Goal: Task Accomplishment & Management: Manage account settings

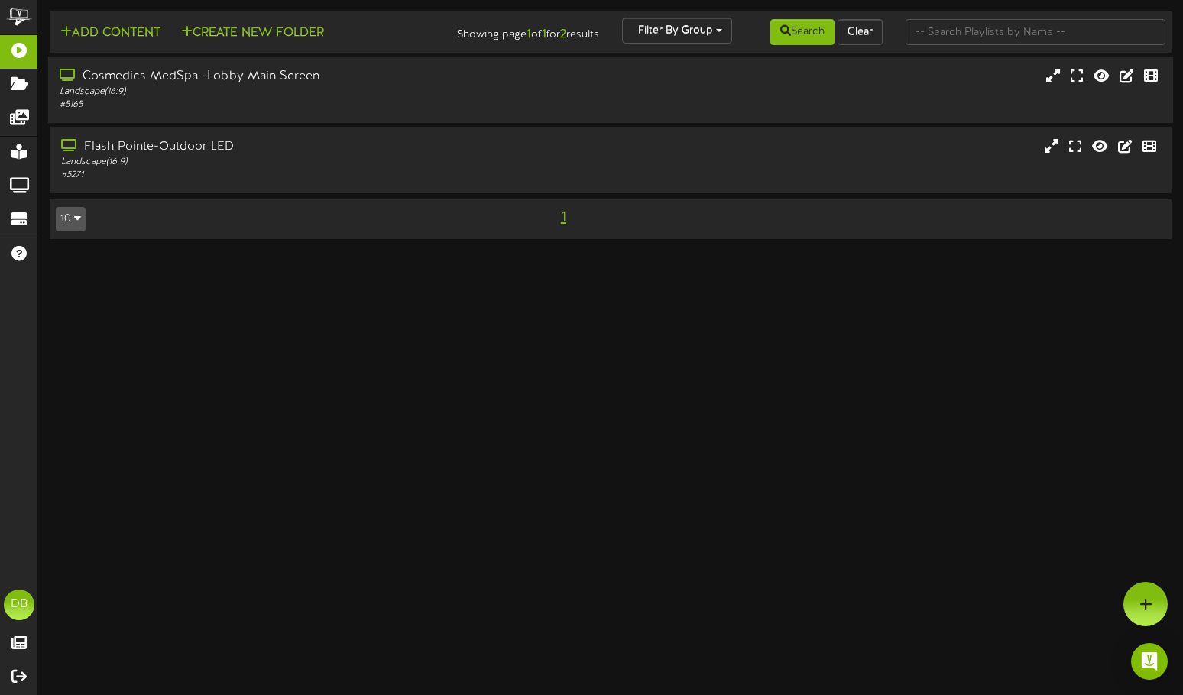
click at [196, 92] on div "Landscape ( 16:9 )" at bounding box center [282, 92] width 445 height 13
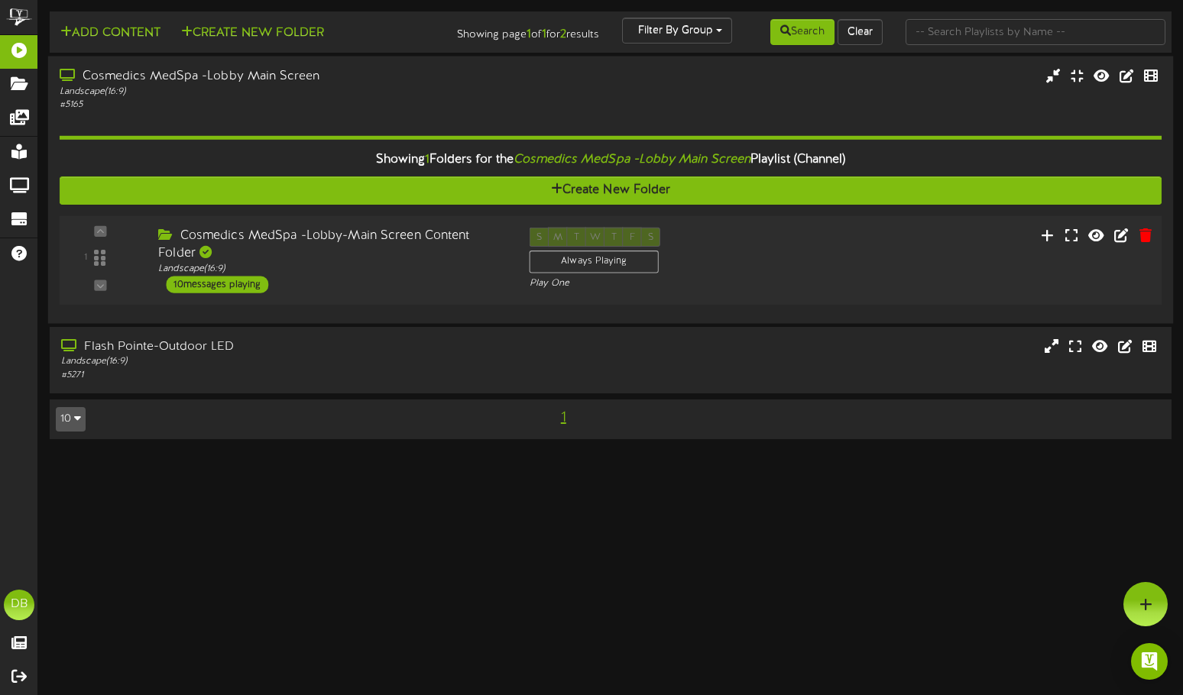
click at [428, 277] on div "Cosmedics MedSpa -Lobby-Main Screen Content Folder Landscape ( 16:9 ) 10 messag…" at bounding box center [332, 261] width 371 height 66
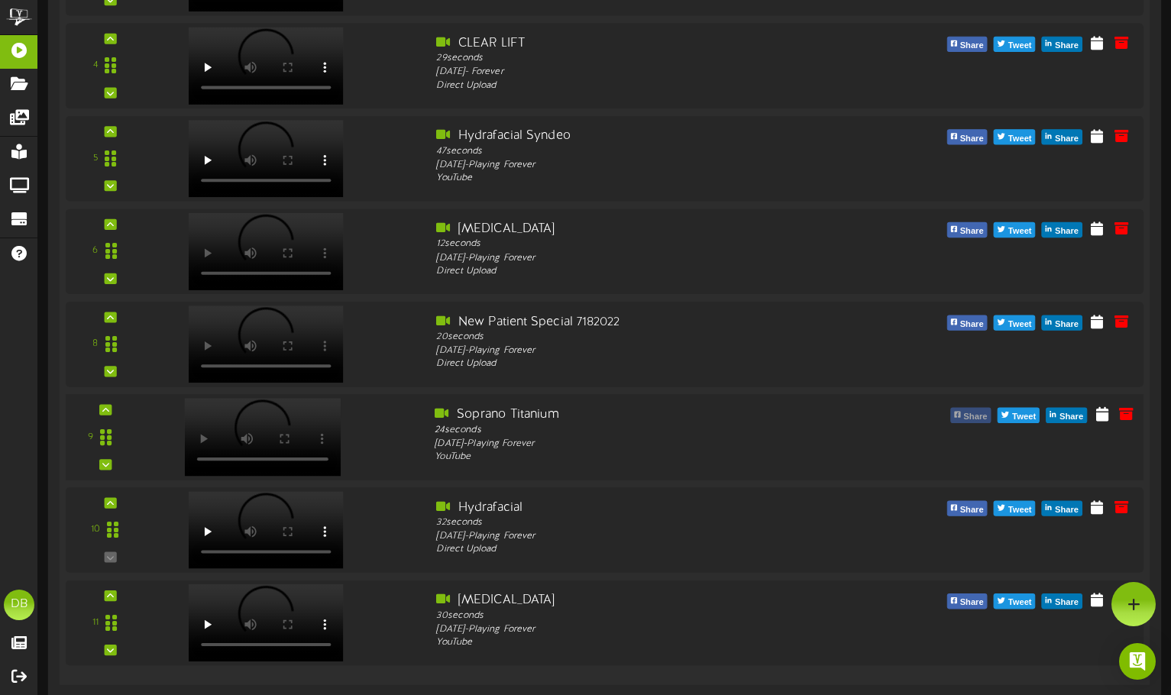
scroll to position [611, 0]
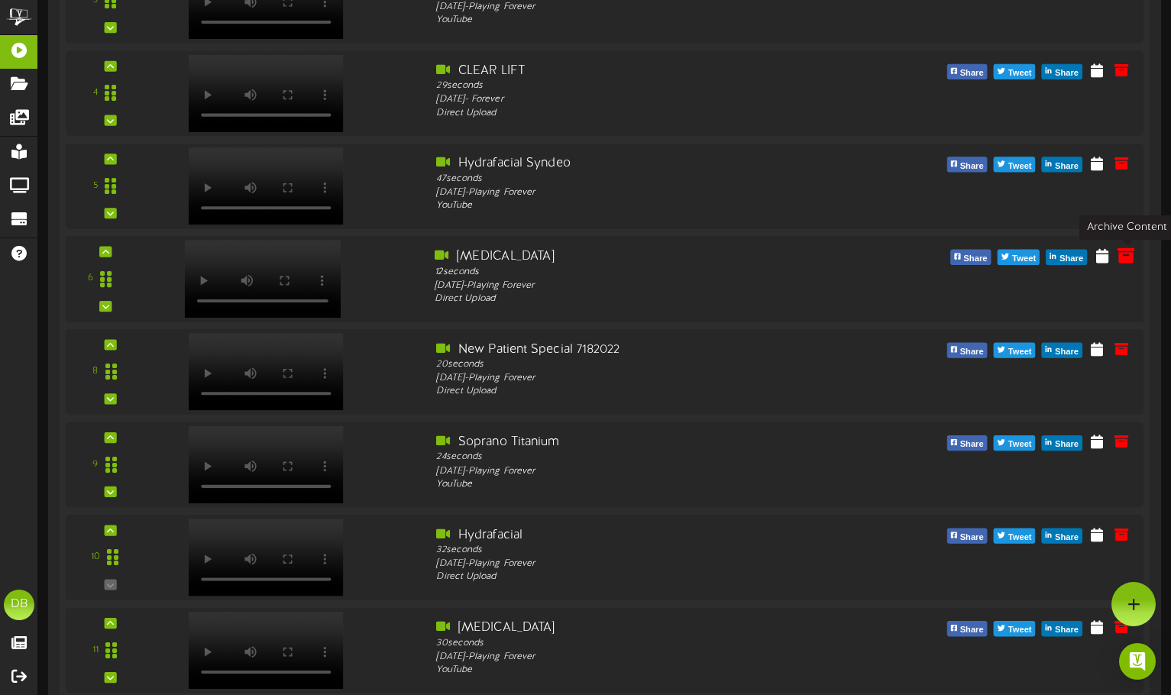
click at [1122, 254] on icon at bounding box center [1126, 254] width 17 height 17
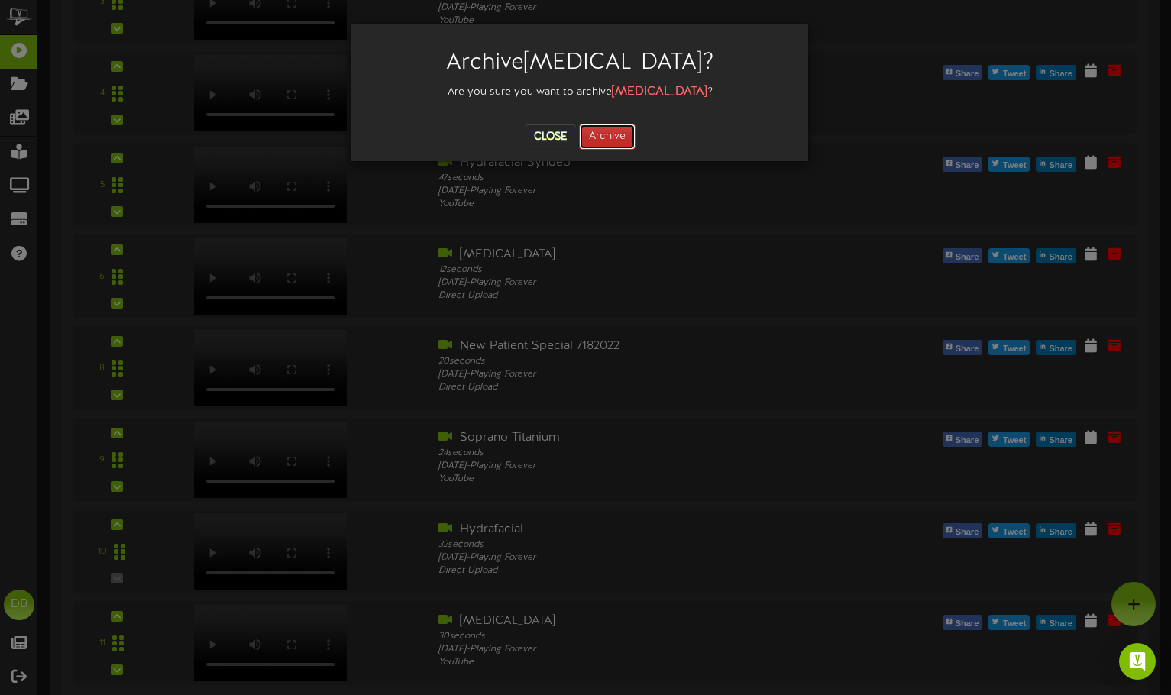
click at [606, 133] on button "Archive" at bounding box center [607, 137] width 57 height 26
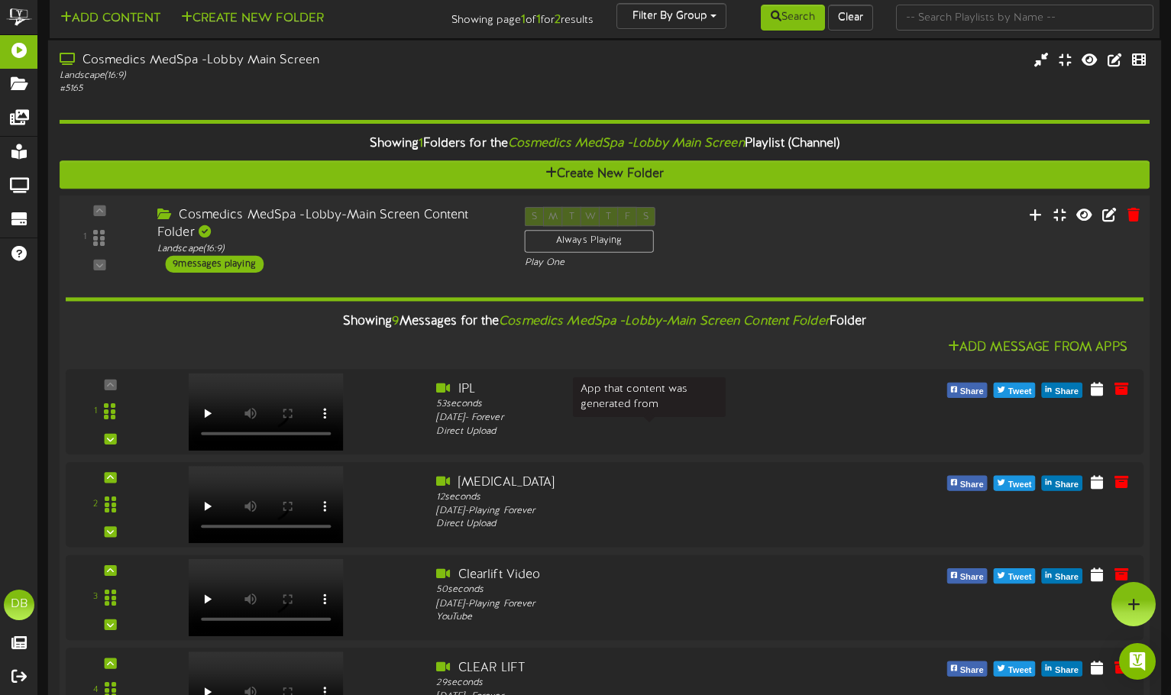
scroll to position [0, 0]
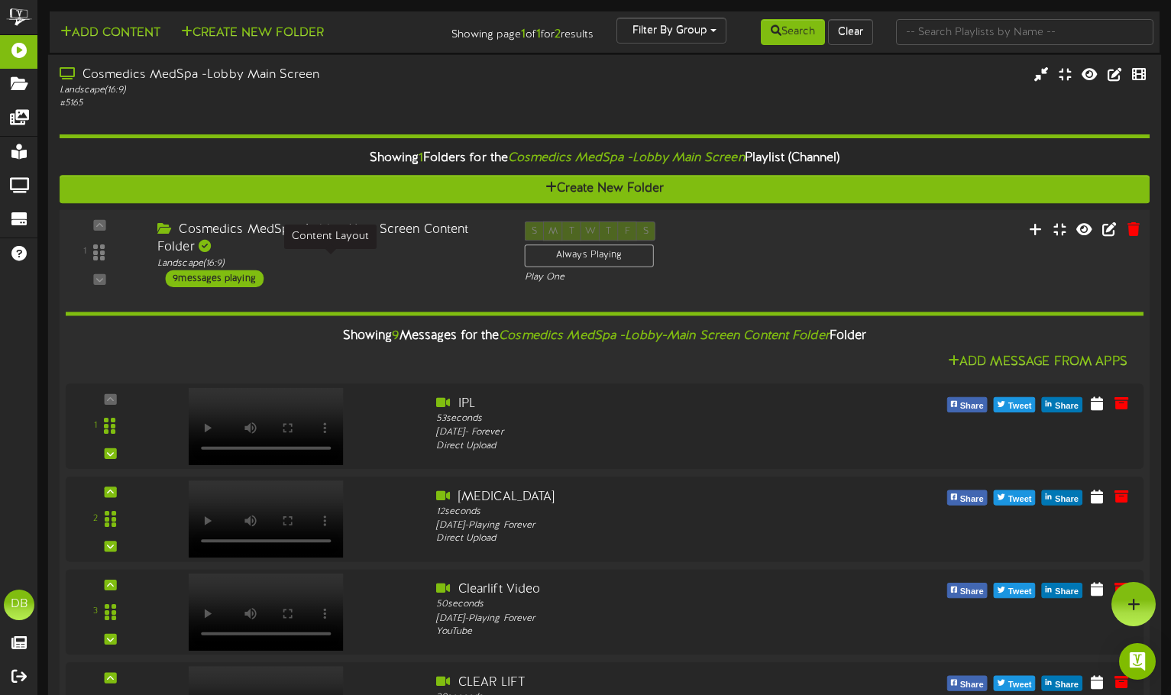
click at [355, 263] on div "Landscape ( 16:9 )" at bounding box center [329, 263] width 344 height 13
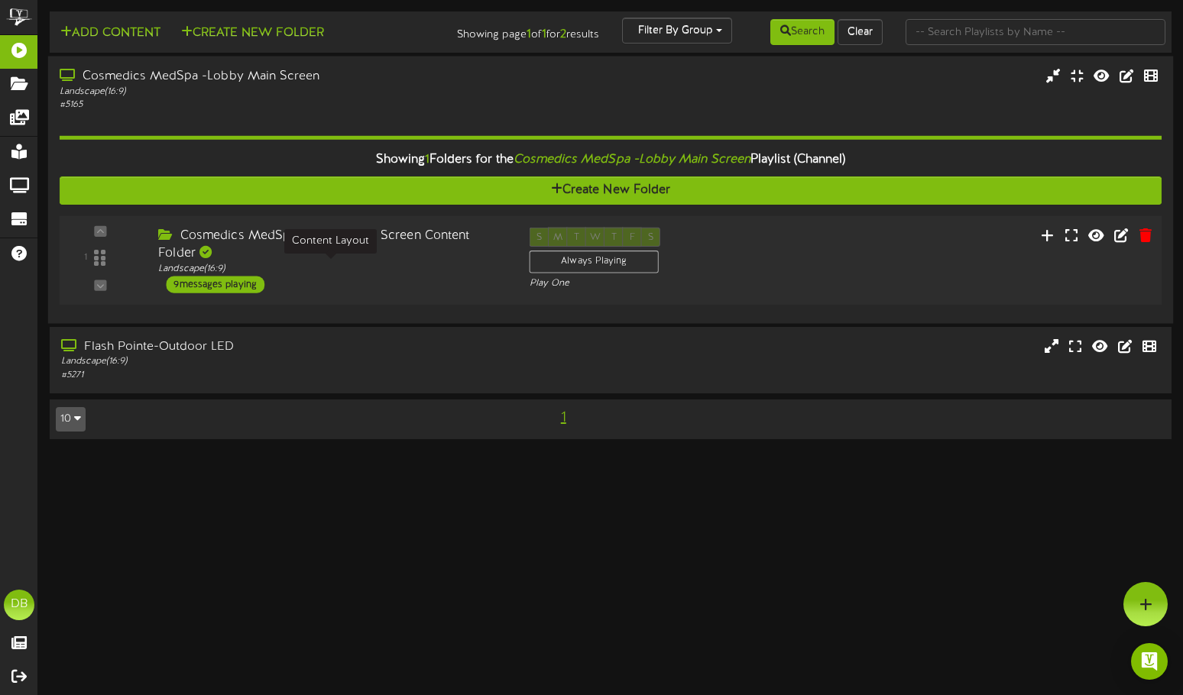
click at [355, 264] on div "Landscape ( 16:9 )" at bounding box center [332, 269] width 348 height 13
